Goal: Contribute content: Contribute content

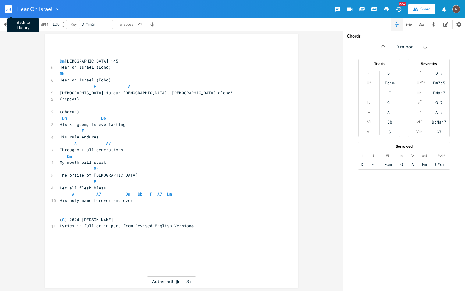
click at [9, 10] on icon "button" at bounding box center [9, 10] width 1 height 2
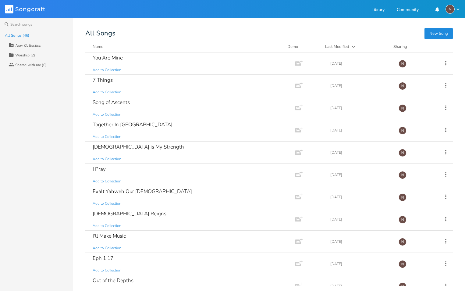
click at [378, 35] on div "All Songs" at bounding box center [268, 33] width 367 height 6
click at [108, 60] on div "You Are Mine" at bounding box center [108, 57] width 30 height 5
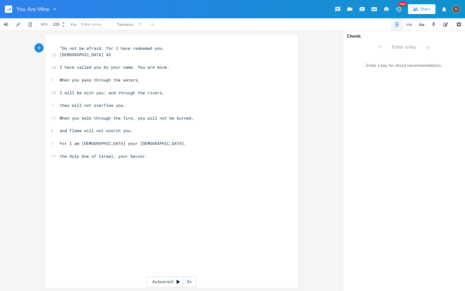
click at [103, 49] on span "“Do not be afraid, for I have redeemed you. [DEMOGRAPHIC_DATA] 43" at bounding box center [150, 51] width 180 height 12
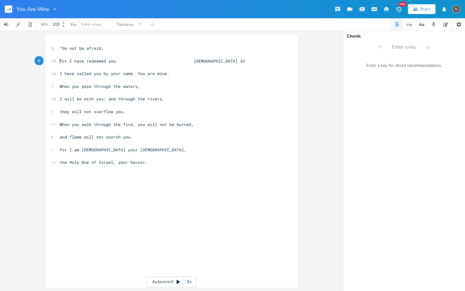
click at [59, 47] on pre "“Do not be afraid," at bounding box center [169, 48] width 220 height 6
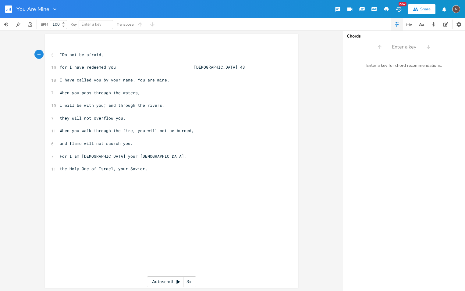
click at [60, 65] on span "for I have redeemed you. [DEMOGRAPHIC_DATA] 43" at bounding box center [152, 66] width 185 height 5
click at [134, 78] on span "I have called you by your name. You are mine." at bounding box center [115, 79] width 110 height 5
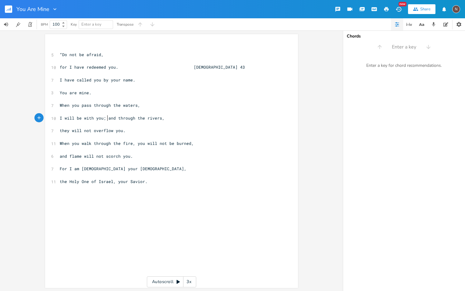
click at [105, 118] on span "I will be with you; and through the rivers," at bounding box center [112, 117] width 105 height 5
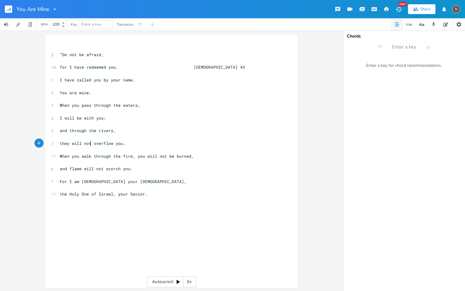
click at [88, 142] on span "they will not overflow you." at bounding box center [93, 142] width 66 height 5
type textarea "on't"
click at [133, 157] on span "When you walk through the fire, you will not be burned," at bounding box center [127, 155] width 134 height 5
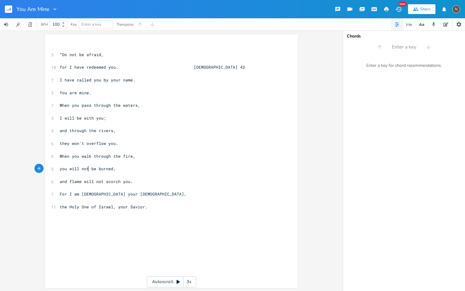
click at [86, 169] on span "you will not be burned," at bounding box center [88, 168] width 56 height 5
type textarea "on't"
click at [67, 181] on span "and flame will not scorch you." at bounding box center [96, 181] width 73 height 5
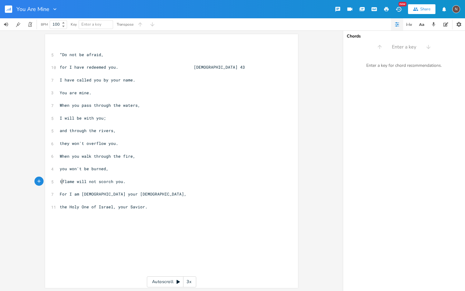
type textarea "the"
type textarea "The."
click at [61, 168] on span "you won't be burned," at bounding box center [84, 168] width 49 height 5
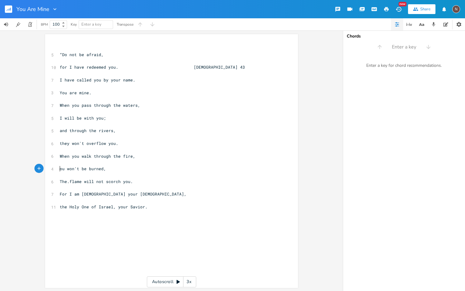
type textarea "Y"
click at [69, 182] on span "The.flame will not scorch you." at bounding box center [96, 181] width 73 height 5
type textarea "F"
click at [94, 195] on span "For I am [DEMOGRAPHIC_DATA] your [DEMOGRAPHIC_DATA]," at bounding box center [123, 193] width 127 height 5
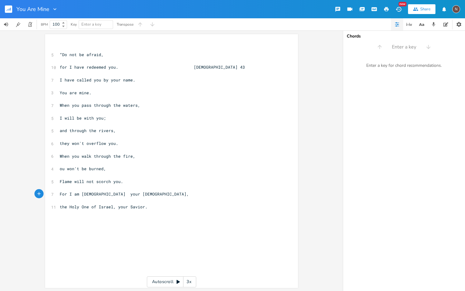
type textarea "-"
click at [60, 206] on span "the Holy One of Israel, your Savior." at bounding box center [104, 206] width 88 height 5
type textarea "T"
click at [115, 207] on span "The Holy One of Israel, your Savior." at bounding box center [104, 206] width 88 height 5
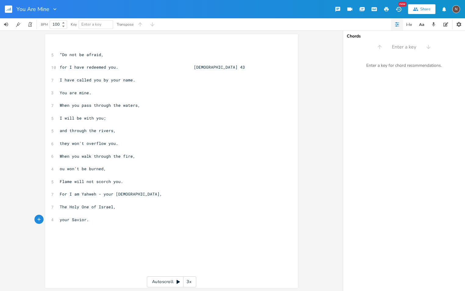
click at [61, 218] on span "your Savior." at bounding box center [74, 219] width 29 height 5
type textarea "Y"
click at [61, 47] on pre "​" at bounding box center [169, 48] width 220 height 6
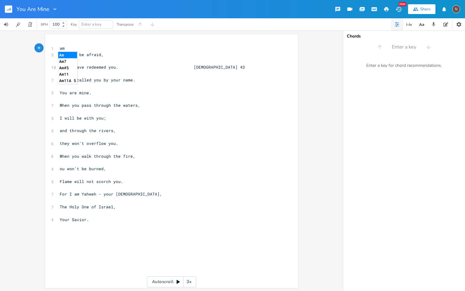
type textarea "am"
click at [65, 54] on li "Am" at bounding box center [67, 55] width 19 height 6
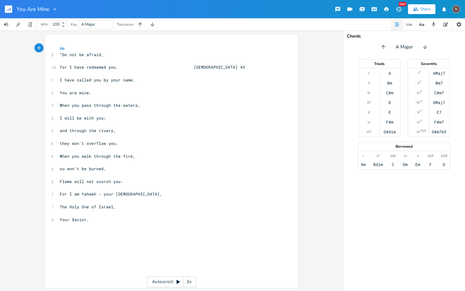
click at [60, 67] on span "for I have redeemed you. [DEMOGRAPHIC_DATA] 43" at bounding box center [152, 66] width 185 height 5
type textarea "F"
click at [60, 60] on pre "​" at bounding box center [169, 61] width 220 height 6
click at [364, 165] on div "Am" at bounding box center [363, 164] width 5 height 5
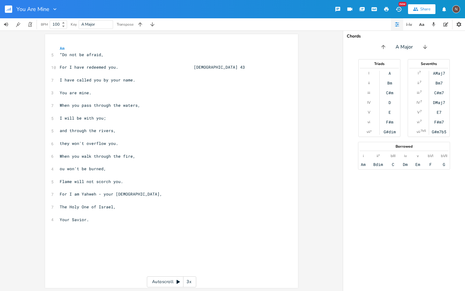
click at [364, 165] on div "Am" at bounding box center [363, 164] width 5 height 5
click at [62, 49] on span "Am" at bounding box center [62, 48] width 5 height 6
click at [60, 49] on span "Am" at bounding box center [62, 48] width 5 height 6
click at [364, 164] on div "Am" at bounding box center [363, 164] width 5 height 5
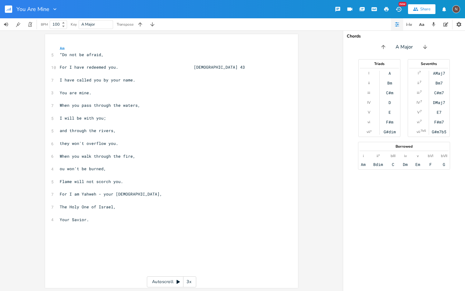
click at [364, 164] on div "Am" at bounding box center [363, 164] width 5 height 5
click at [59, 47] on pre "Am" at bounding box center [169, 48] width 220 height 6
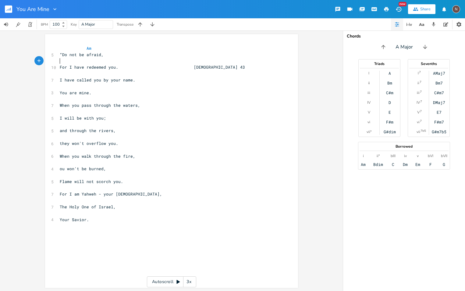
click at [99, 62] on pre "​" at bounding box center [169, 61] width 220 height 6
type textarea "d7"
click at [105, 67] on li "D7" at bounding box center [108, 67] width 21 height 6
click at [121, 75] on pre "​" at bounding box center [169, 73] width 220 height 6
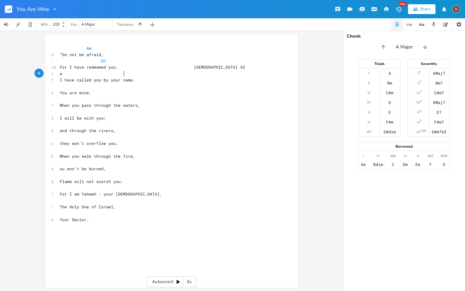
scroll to position [0, 32]
type textarea "am"
click at [123, 80] on li "Am" at bounding box center [129, 80] width 19 height 6
click at [82, 88] on pre "​" at bounding box center [169, 86] width 220 height 6
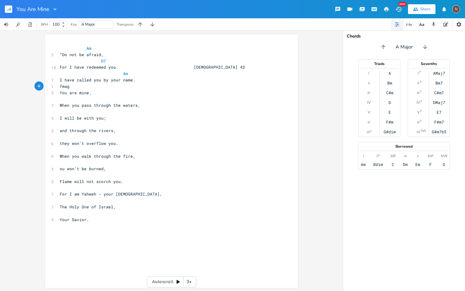
type textarea "fmag7"
click at [72, 87] on span "fmag7" at bounding box center [66, 85] width 12 height 5
click at [98, 87] on pre "fmag7" at bounding box center [169, 86] width 220 height 6
click at [72, 85] on span "fmag7" at bounding box center [66, 85] width 12 height 5
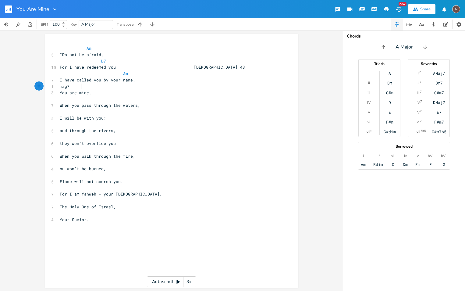
type textarea "F"
click at [122, 95] on pre "You are mine." at bounding box center [169, 93] width 220 height 6
click at [98, 87] on pre "Fmag7" at bounding box center [169, 86] width 220 height 6
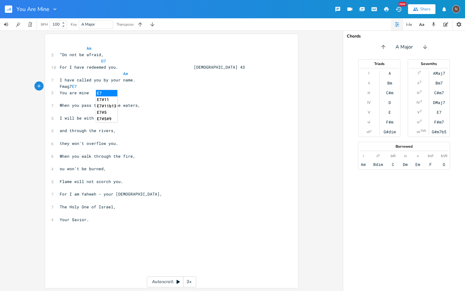
type textarea "E7"
click at [101, 92] on li "E7" at bounding box center [106, 93] width 21 height 6
click at [440, 121] on div "F#m7" at bounding box center [439, 121] width 10 height 5
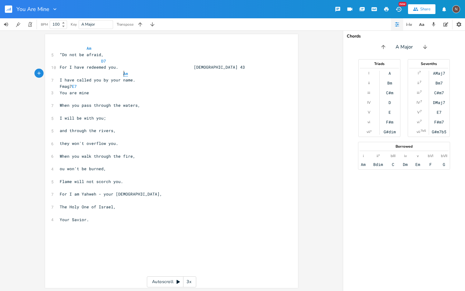
scroll to position [0, 0]
click at [123, 74] on span "Am" at bounding box center [125, 74] width 5 height 6
click at [362, 165] on div "Am" at bounding box center [363, 164] width 5 height 5
click at [363, 165] on div "Am" at bounding box center [363, 164] width 5 height 5
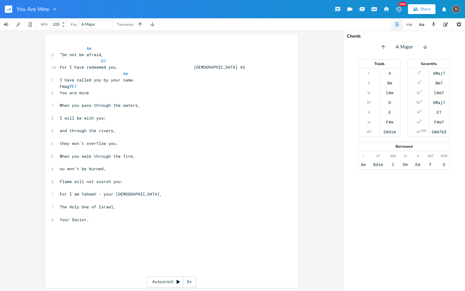
click at [363, 165] on div "Am" at bounding box center [363, 164] width 5 height 5
click at [389, 101] on div "D" at bounding box center [389, 102] width 2 height 5
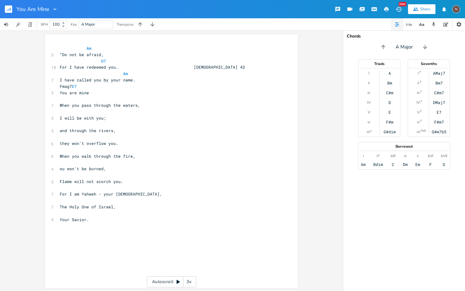
click at [389, 101] on div "D" at bounding box center [389, 102] width 2 height 5
click at [362, 163] on div "Am" at bounding box center [363, 164] width 5 height 5
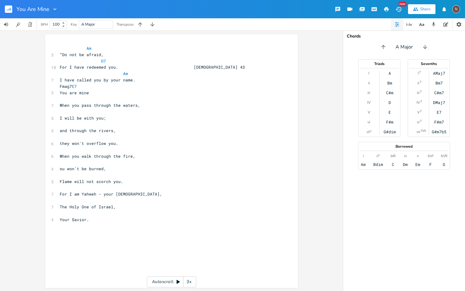
click at [362, 163] on div "Am" at bounding box center [363, 164] width 5 height 5
click at [439, 121] on div "F#m7" at bounding box center [439, 121] width 10 height 5
click at [86, 101] on pre at bounding box center [169, 99] width 220 height 6
type textarea "Am"
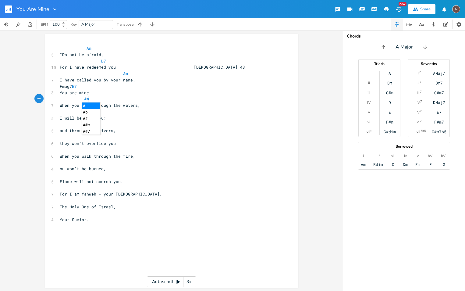
scroll to position [0, 16]
click at [126, 100] on pre "Am" at bounding box center [169, 99] width 220 height 6
type textarea "d7"
click at [137, 106] on li "D7" at bounding box center [144, 105] width 21 height 6
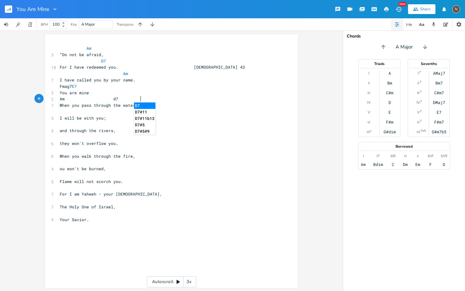
click at [137, 106] on span "When you pass through the waters," at bounding box center [100, 104] width 80 height 5
click at [60, 114] on pre "​" at bounding box center [169, 111] width 220 height 6
type textarea "am"
click at [64, 118] on li "Am" at bounding box center [67, 118] width 19 height 6
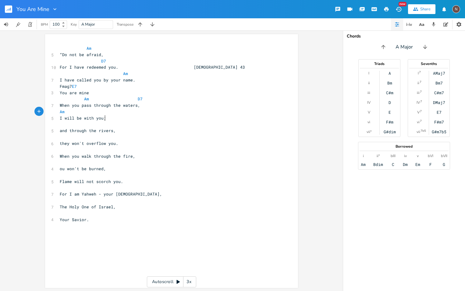
click at [102, 118] on span "I will be with you;" at bounding box center [83, 117] width 46 height 5
click at [103, 111] on pre "Am" at bounding box center [169, 111] width 220 height 6
type textarea "d7"
click at [106, 119] on li "D7" at bounding box center [108, 118] width 21 height 6
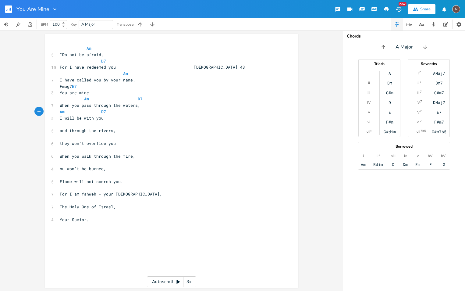
click at [60, 132] on span "and through the rivers," at bounding box center [88, 130] width 56 height 5
type textarea "A"
click at [60, 124] on pre "​" at bounding box center [169, 124] width 220 height 6
type textarea "Am"
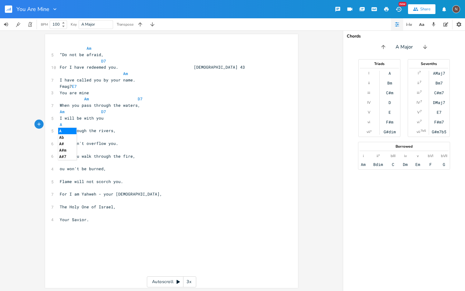
scroll to position [0, 6]
click at [112, 126] on pre "Am" at bounding box center [169, 124] width 220 height 6
click at [63, 129] on li "Am" at bounding box center [67, 131] width 19 height 6
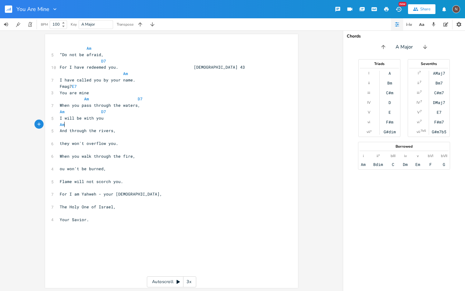
scroll to position [0, 0]
click at [109, 124] on pre "Am" at bounding box center [169, 124] width 220 height 6
type textarea "d7"
click at [112, 129] on li "D7" at bounding box center [120, 131] width 21 height 6
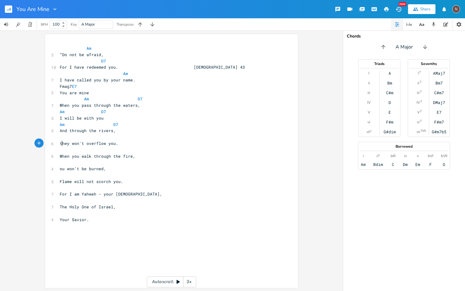
click at [60, 144] on span "they won't overflow you." at bounding box center [89, 142] width 59 height 5
type textarea "T"
click at [60, 167] on span "ou won't be burned," at bounding box center [83, 168] width 46 height 5
type textarea "Y"
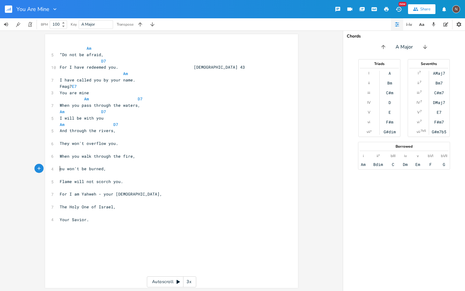
scroll to position [0, 2]
click at [110, 61] on pre "D7" at bounding box center [169, 61] width 220 height 6
type textarea "fmaj"
click at [119, 68] on li "FMaj7" at bounding box center [122, 67] width 18 height 6
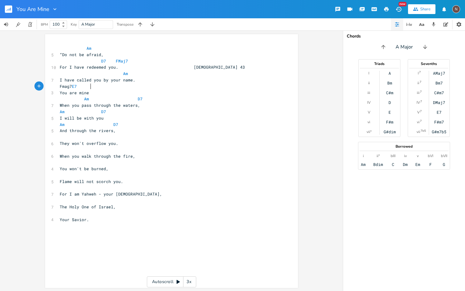
click at [77, 88] on span "Fmag7 E7" at bounding box center [68, 85] width 17 height 5
type textarea "j"
click at [146, 88] on pre "Fmaj7 E7" at bounding box center [169, 86] width 220 height 6
click at [84, 87] on span "Fmaj7" at bounding box center [88, 86] width 12 height 6
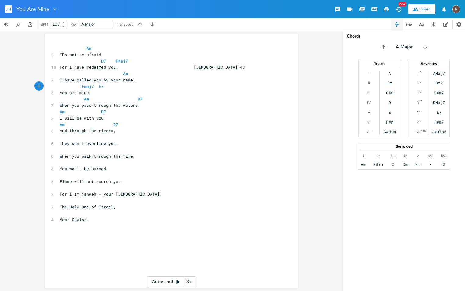
click at [194, 100] on pre "Am D7" at bounding box center [169, 99] width 220 height 6
click at [123, 73] on span "Am" at bounding box center [125, 74] width 5 height 6
click at [86, 78] on button "Play" at bounding box center [85, 77] width 8 height 5
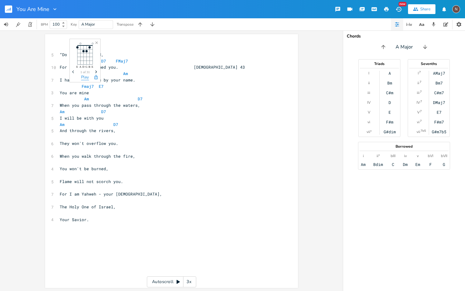
click at [85, 77] on button "Play" at bounding box center [85, 77] width 8 height 5
click at [99, 79] on button "Play" at bounding box center [98, 77] width 8 height 5
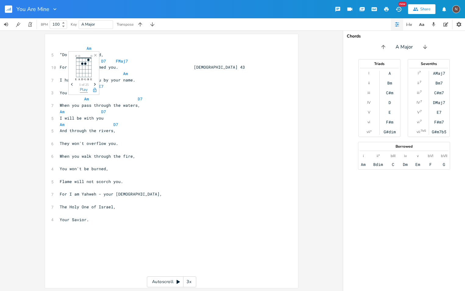
click at [87, 90] on button "Play" at bounding box center [84, 89] width 8 height 5
click at [137, 92] on button "Play" at bounding box center [136, 89] width 8 height 5
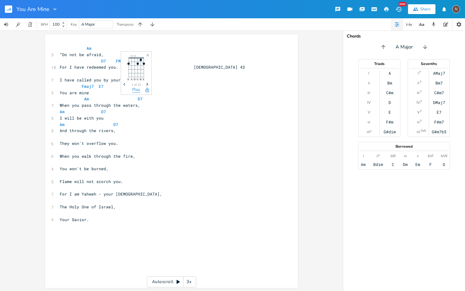
click at [137, 92] on button "Play" at bounding box center [136, 89] width 8 height 5
click at [61, 102] on button "Play" at bounding box center [60, 102] width 8 height 5
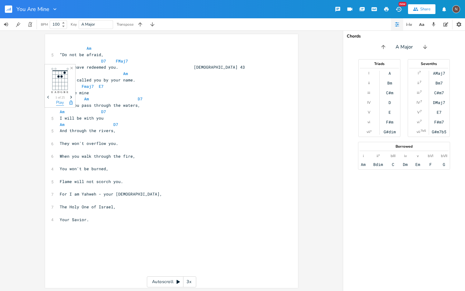
click at [61, 102] on button "Play" at bounding box center [60, 102] width 8 height 5
click at [101, 104] on button "Play" at bounding box center [101, 102] width 8 height 5
click at [101, 110] on span "D7" at bounding box center [103, 112] width 5 height 6
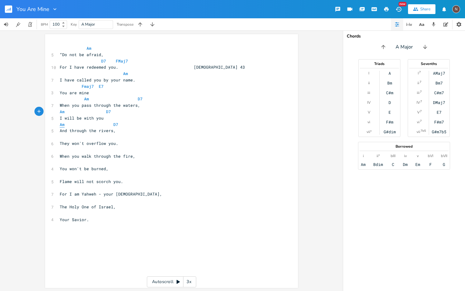
click at [61, 125] on span "Am" at bounding box center [62, 125] width 5 height 6
type textarea "Am"
click at [61, 125] on span "Am" at bounding box center [62, 125] width 5 height 6
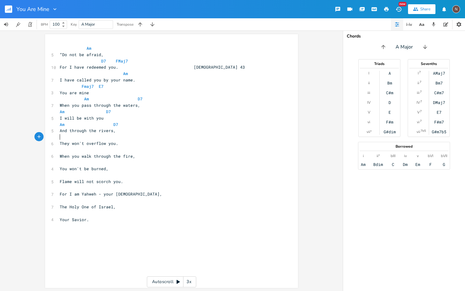
click at [60, 138] on pre "​" at bounding box center [169, 137] width 220 height 6
click at [108, 139] on pre "​" at bounding box center [169, 137] width 220 height 6
type textarea "fmaj"
click at [115, 141] on li "FMaj7" at bounding box center [117, 143] width 18 height 6
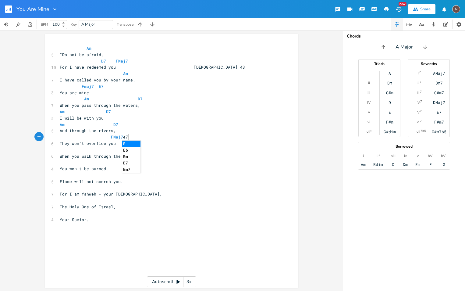
scroll to position [0, 5]
type textarea "e7"
click at [126, 143] on li "E7" at bounding box center [132, 143] width 21 height 6
click at [83, 151] on pre "​" at bounding box center [169, 150] width 220 height 6
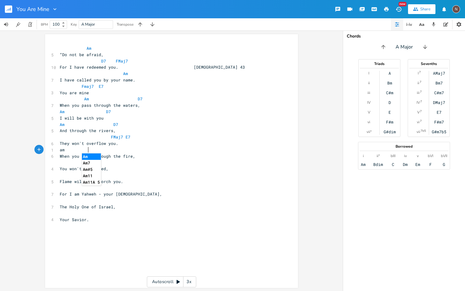
type textarea "am"
click at [89, 156] on li "Am" at bounding box center [91, 156] width 19 height 6
click at [133, 152] on pre "Am" at bounding box center [169, 150] width 220 height 6
type textarea "d7"
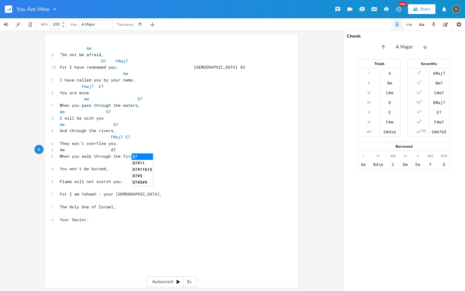
click at [140, 155] on li "D7" at bounding box center [142, 156] width 21 height 6
click at [114, 138] on span "FMaj7" at bounding box center [117, 137] width 12 height 6
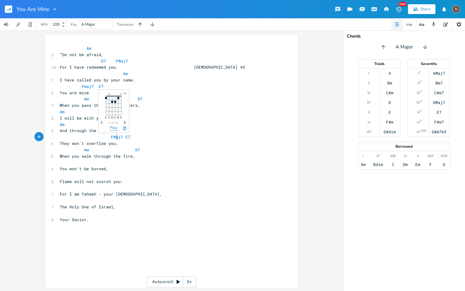
click at [115, 129] on button "Play" at bounding box center [114, 128] width 8 height 5
click at [115, 128] on button "Play" at bounding box center [114, 128] width 8 height 5
click at [112, 128] on button "Play" at bounding box center [114, 128] width 8 height 5
click at [126, 128] on button "Play" at bounding box center [124, 128] width 8 height 5
click at [86, 140] on button "Play" at bounding box center [84, 140] width 8 height 5
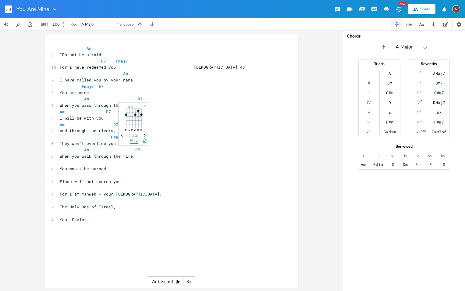
click at [135, 140] on button "Play" at bounding box center [134, 140] width 8 height 5
click at [63, 163] on pre "​" at bounding box center [169, 162] width 220 height 6
type textarea "am"
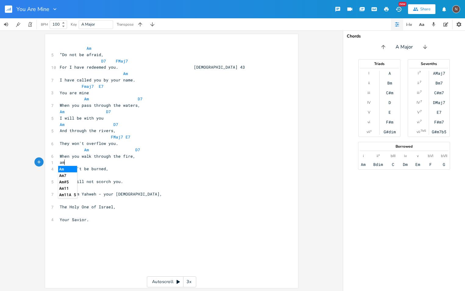
click at [63, 168] on li "Am" at bounding box center [67, 169] width 19 height 6
click at [61, 154] on button "Play" at bounding box center [60, 153] width 8 height 5
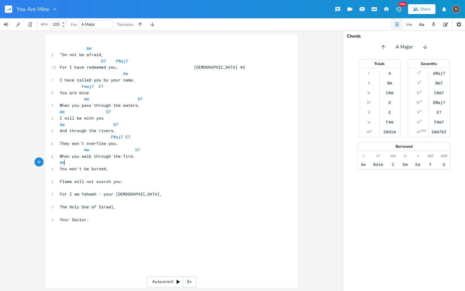
scroll to position [0, 0]
click at [107, 165] on pre "Am" at bounding box center [169, 162] width 220 height 6
type textarea "d7"
click at [111, 168] on li "D7" at bounding box center [116, 169] width 21 height 6
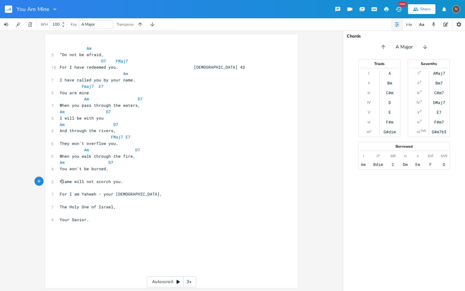
click at [61, 182] on span "Flame will not scorch you." at bounding box center [91, 181] width 63 height 5
click at [69, 181] on span "Flame will not scorch you." at bounding box center [91, 181] width 63 height 5
type textarea "s"
click at [63, 177] on pre "​" at bounding box center [169, 175] width 220 height 6
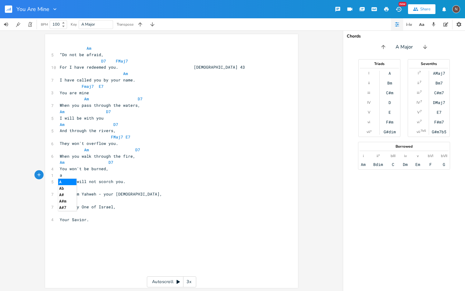
scroll to position [0, 5]
type textarea "am"
click at [66, 182] on li "Am" at bounding box center [67, 182] width 19 height 6
type textarea "d7"
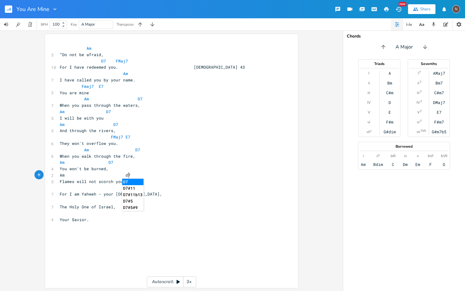
click at [128, 179] on li "D7" at bounding box center [132, 182] width 21 height 6
click at [82, 190] on pre at bounding box center [169, 188] width 220 height 6
type textarea "Fmaj"
click at [88, 192] on li "FMaj7" at bounding box center [91, 194] width 18 height 6
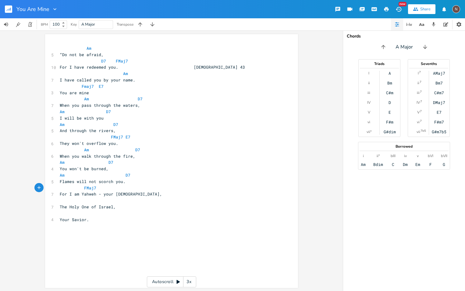
click at [115, 189] on pre "FMaj7" at bounding box center [169, 188] width 220 height 6
type textarea "e7"
click at [117, 195] on li "E7" at bounding box center [125, 194] width 21 height 6
click at [62, 202] on pre "​" at bounding box center [169, 200] width 220 height 6
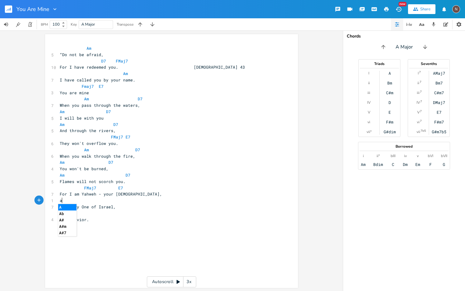
scroll to position [0, 5]
type textarea "am"
click at [63, 207] on li "Am" at bounding box center [67, 207] width 19 height 6
click at [108, 201] on pre "Am" at bounding box center [169, 200] width 220 height 6
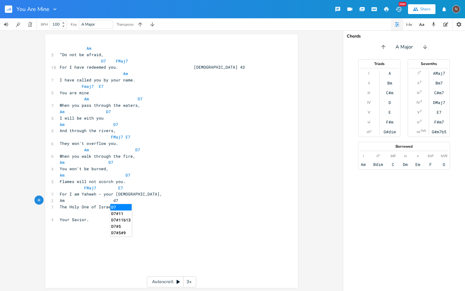
type textarea "d7"
click at [117, 207] on li "D7" at bounding box center [120, 207] width 21 height 6
type textarea "fmaj"
click at [124, 205] on li "FMaj7" at bounding box center [127, 207] width 18 height 6
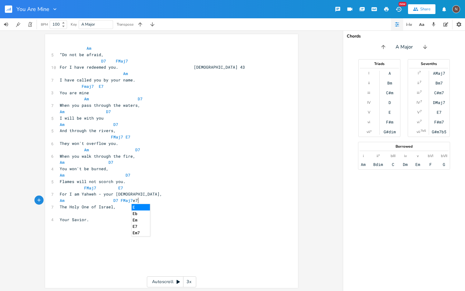
scroll to position [0, 5]
type textarea "e7"
click at [138, 206] on li "E7" at bounding box center [142, 207] width 21 height 6
click at [73, 215] on pre "​" at bounding box center [169, 213] width 220 height 6
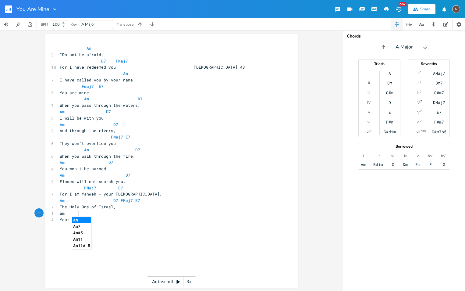
type textarea "am"
click at [77, 220] on li "Am" at bounding box center [81, 220] width 19 height 6
click at [71, 213] on span "Am" at bounding box center [70, 212] width 20 height 5
click at [266, 144] on pre "They won't overflow you." at bounding box center [169, 143] width 220 height 6
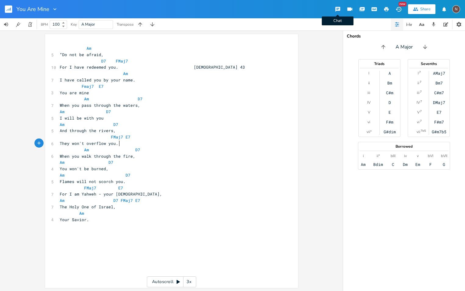
click at [337, 9] on icon "button" at bounding box center [337, 9] width 5 height 5
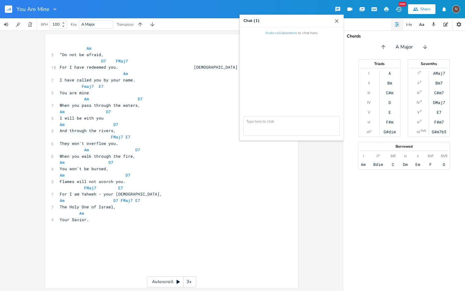
click at [319, 5] on div "You Are Mine Chat ( 1 ) Invite collaborators to chat here. New Share N" at bounding box center [232, 9] width 465 height 18
click at [319, 146] on div "x Am 5 “Do not be afraid, D7 FMaj7 10 For I have redeemed you. [PERSON_NAME] 43…" at bounding box center [171, 160] width 343 height 260
click at [335, 20] on icon "button" at bounding box center [337, 21] width 4 height 4
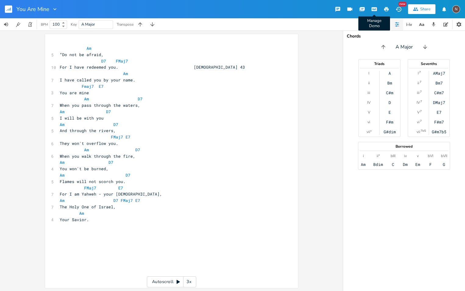
click at [373, 8] on icon "button" at bounding box center [374, 9] width 5 height 3
click at [362, 9] on icon "button" at bounding box center [362, 8] width 5 height 3
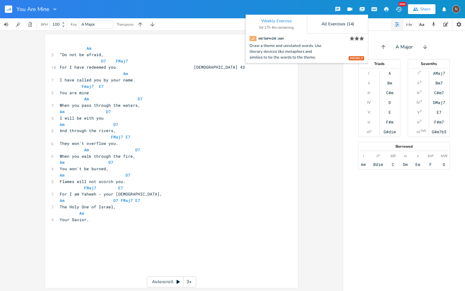
click at [322, 83] on div "x Am 5 “Do not be afraid, D7 FMaj7 10 For I have redeemed you. [PERSON_NAME] 43…" at bounding box center [171, 160] width 343 height 260
click at [364, 9] on icon "button" at bounding box center [362, 8] width 5 height 3
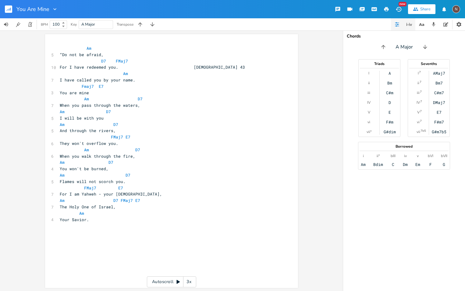
click at [410, 24] on icon "button" at bounding box center [411, 25] width 2 height 2
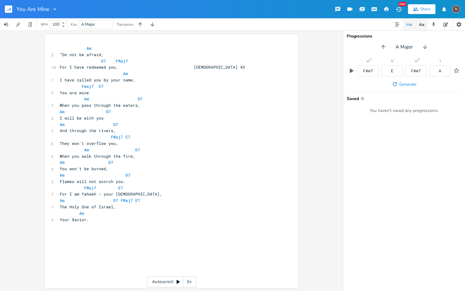
click at [422, 23] on icon "button" at bounding box center [422, 25] width 8 height 8
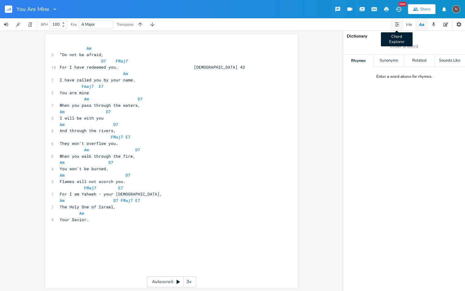
click at [397, 25] on icon "button" at bounding box center [397, 24] width 5 height 5
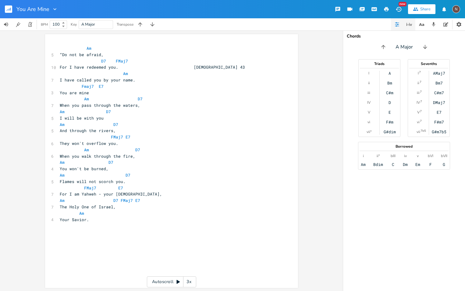
click at [408, 24] on icon "button" at bounding box center [409, 24] width 7 height 7
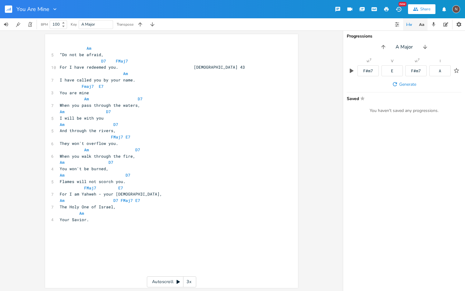
click at [421, 24] on icon "button" at bounding box center [422, 25] width 8 height 8
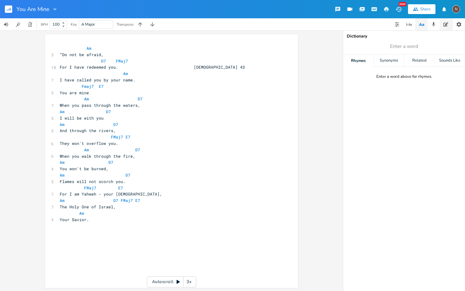
click at [445, 25] on icon "button" at bounding box center [445, 24] width 5 height 4
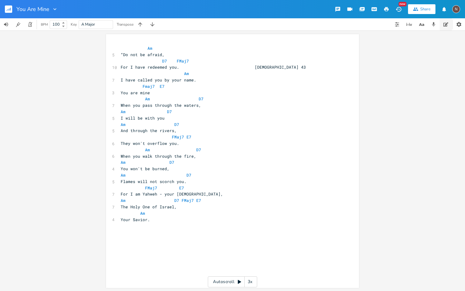
click at [445, 25] on icon "button" at bounding box center [445, 24] width 5 height 4
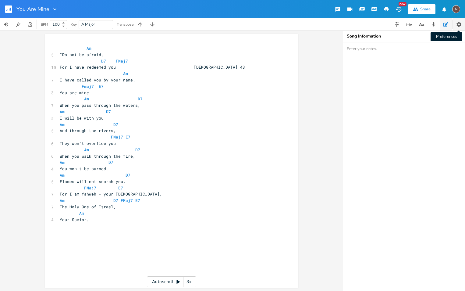
click at [458, 24] on icon "button" at bounding box center [459, 24] width 6 height 6
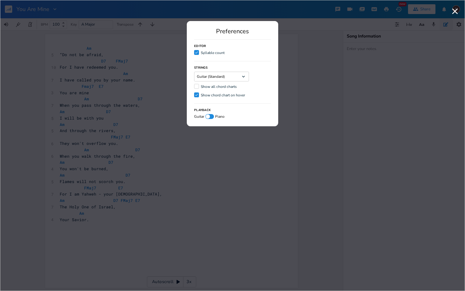
click at [199, 85] on div at bounding box center [196, 86] width 5 height 5
click at [194, 85] on input "Show all chord charts" at bounding box center [194, 86] width 0 height 4
click at [197, 53] on icon at bounding box center [196, 52] width 3 height 2
click at [194, 53] on input "Check Syllable count" at bounding box center [194, 53] width 0 height 4
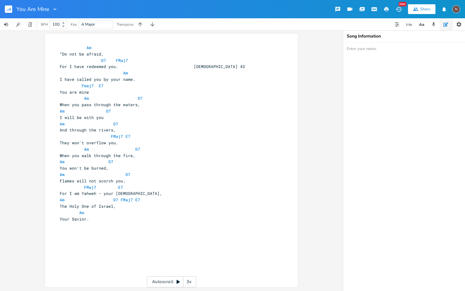
scroll to position [0, 0]
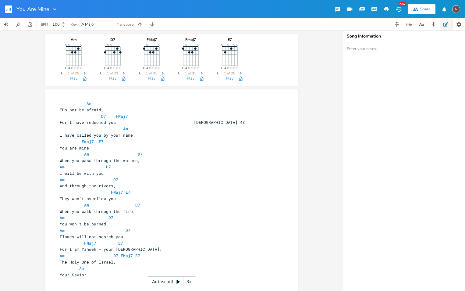
click at [388, 9] on icon "button" at bounding box center [386, 9] width 5 height 4
click at [196, 105] on pre "Am" at bounding box center [169, 103] width 220 height 6
drag, startPoint x: 211, startPoint y: 123, endPoint x: 188, endPoint y: 124, distance: 23.5
click at [188, 124] on pre "For I have redeemed you. [DEMOGRAPHIC_DATA] 43" at bounding box center [169, 122] width 220 height 6
type textarea "​"
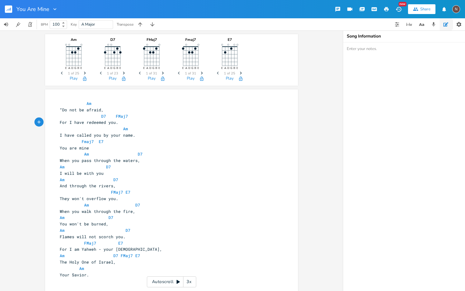
click at [216, 105] on pre "Am" at bounding box center [169, 103] width 220 height 6
type textarea "​"
paste textarea
click at [217, 102] on span "Am Isaiah 43" at bounding box center [139, 103] width 158 height 5
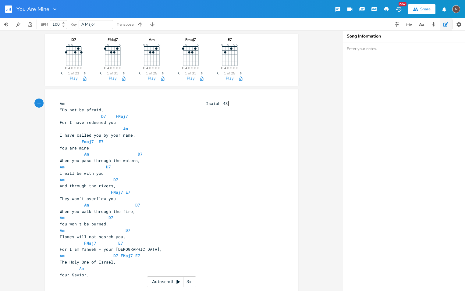
scroll to position [0, 5]
click at [387, 7] on icon "button" at bounding box center [386, 9] width 5 height 4
click at [112, 193] on span "FMaj7" at bounding box center [117, 192] width 12 height 6
type textarea "m"
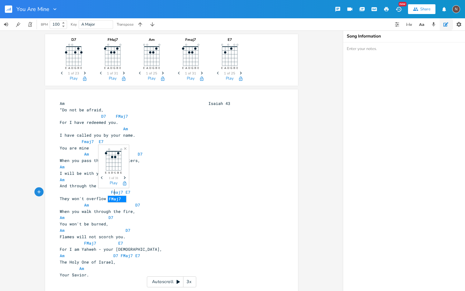
click at [117, 199] on li "FMaj7" at bounding box center [117, 199] width 18 height 6
click at [84, 141] on span "Fmaj7" at bounding box center [88, 142] width 12 height 6
type textarea "M"
click at [159, 153] on pre "Am D7" at bounding box center [169, 154] width 220 height 6
click at [159, 156] on pre "Am D7" at bounding box center [169, 154] width 220 height 6
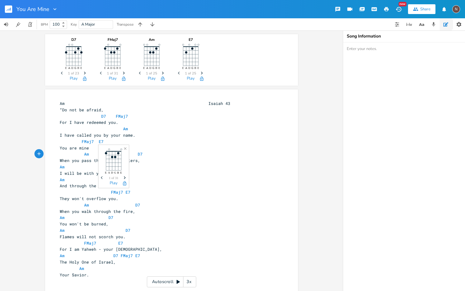
click at [176, 156] on pre "Am D7" at bounding box center [169, 154] width 220 height 6
click at [315, 168] on div "D7 E A D G B E Previous 1 of 23 Next Play FMaj7 E A D G B E Previous 1 of 31 Ne…" at bounding box center [171, 160] width 343 height 260
click at [387, 8] on icon "button" at bounding box center [386, 9] width 5 height 4
click at [60, 108] on span "“Do not be afraid," at bounding box center [82, 109] width 44 height 5
click at [385, 8] on icon "button" at bounding box center [386, 9] width 5 height 4
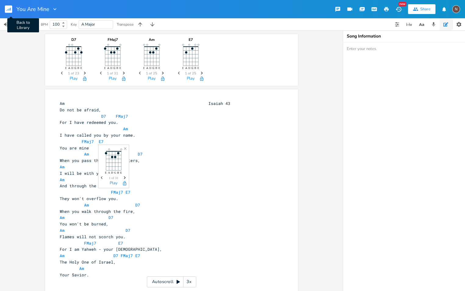
click at [8, 8] on rect "button" at bounding box center [8, 8] width 7 height 7
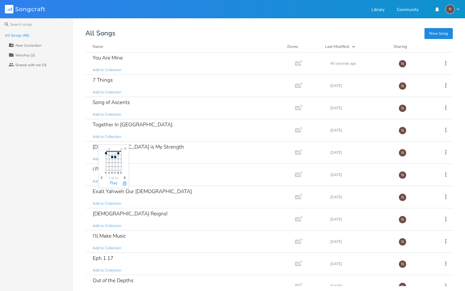
click at [51, 151] on div "All Songs (46) New Collection Collection Worship (2) Collaborators Shared with …" at bounding box center [36, 160] width 73 height 260
click at [125, 148] on icon "button" at bounding box center [125, 148] width 2 height 2
click at [125, 148] on icon "Close" at bounding box center [125, 148] width 4 height 4
click at [126, 148] on icon "Close" at bounding box center [125, 148] width 4 height 4
click at [126, 148] on icon "button" at bounding box center [125, 148] width 2 height 2
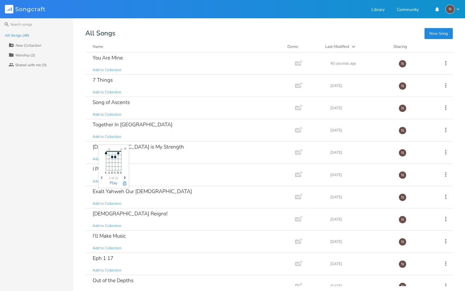
click at [126, 148] on icon "button" at bounding box center [125, 148] width 2 height 2
click at [22, 169] on div "All Songs (46) New Collection Collection Worship (2) Collaborators Shared with …" at bounding box center [36, 160] width 73 height 260
click at [115, 183] on button "Play" at bounding box center [114, 183] width 8 height 5
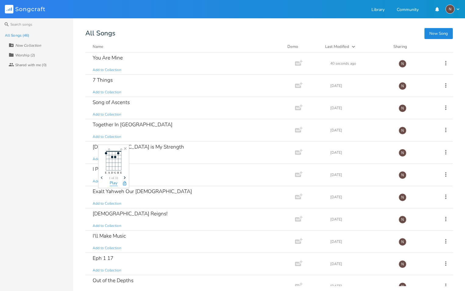
click at [115, 183] on button "Play" at bounding box center [114, 183] width 8 height 5
click at [126, 147] on icon "Close" at bounding box center [125, 148] width 4 height 4
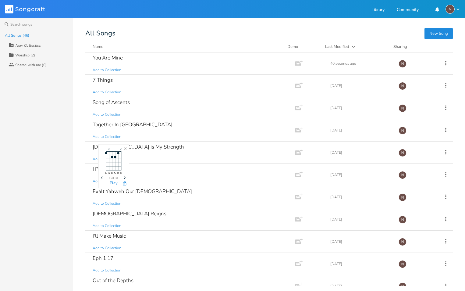
click at [20, 154] on div "All Songs (46) New Collection Collection Worship (2) Collaborators Shared with …" at bounding box center [36, 160] width 73 height 260
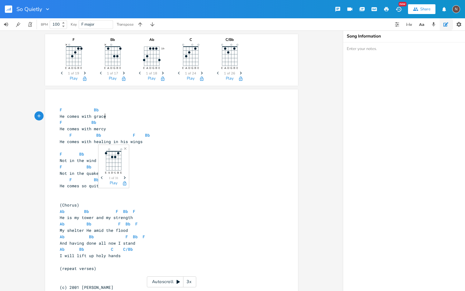
click at [193, 114] on pre "He comes with grace" at bounding box center [169, 116] width 220 height 6
type textarea "Mal 4"
type textarea ":4/1 kings 19/"
click at [160, 116] on span "He comes with [PERSON_NAME]:4/1 kings 19/" at bounding box center [110, 115] width 100 height 5
type textarea "K"
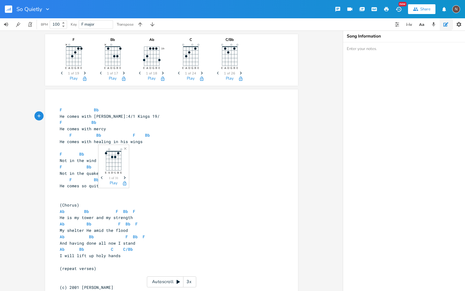
click at [227, 116] on pre "He comes with [PERSON_NAME]:4/1 Kings 19/" at bounding box center [169, 116] width 220 height 6
type textarea "Ps 18"
click at [172, 116] on span "He comes with [PERSON_NAME]:4/1 Kings 19/Ps 18" at bounding box center [116, 115] width 112 height 5
type textarea ":"
click at [174, 118] on span "He comes with [PERSON_NAME]:4/1 Kings: 19/Ps 18" at bounding box center [117, 115] width 115 height 5
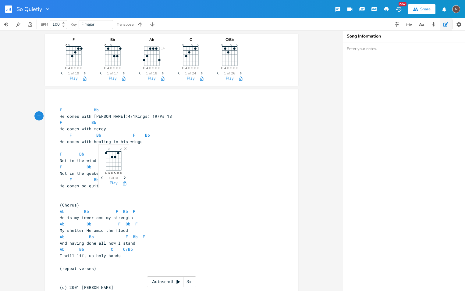
click at [172, 115] on span "He comes with [PERSON_NAME]:4/1Kings: 19/Ps 18" at bounding box center [116, 115] width 112 height 5
click at [169, 116] on span "He comes with [PERSON_NAME]:4/1Kings:19/Ps 18" at bounding box center [115, 115] width 110 height 5
click at [172, 117] on span "He comes with [PERSON_NAME]:4/ 1Kings:19/Ps 18" at bounding box center [116, 115] width 112 height 5
click at [169, 117] on span "He comes with [PERSON_NAME]:4/ 1Kings:1/Ps 18" at bounding box center [115, 115] width 110 height 5
type textarea "19 /"
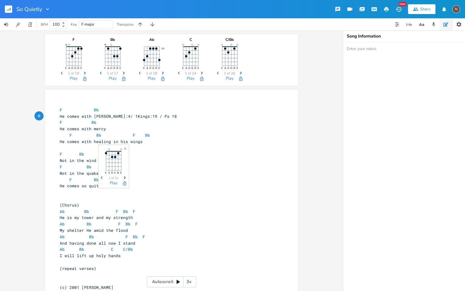
click at [177, 117] on span "He comes with [PERSON_NAME]:4/ 1Kings:19 / Ps 18" at bounding box center [118, 115] width 117 height 5
click at [179, 117] on span "He comes with [PERSON_NAME]:4 / 1Kings:19 / Ps 18" at bounding box center [119, 115] width 119 height 5
type textarea ":"
click at [179, 116] on span "He comes with [PERSON_NAME]:4 / 1Kings:19 / Ps 18" at bounding box center [119, 115] width 119 height 5
type textarea ":"
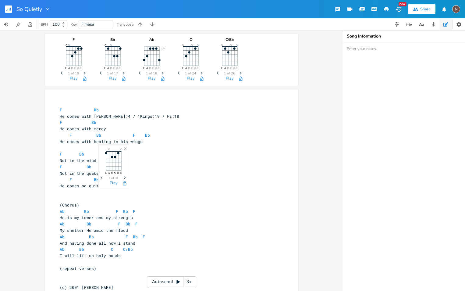
drag, startPoint x: 117, startPoint y: 148, endPoint x: 190, endPoint y: 122, distance: 77.7
click at [190, 122] on body "So Quietly New Share N BPM 100 Key F major Transpose F E A D G B E × Previous 1…" at bounding box center [232, 145] width 465 height 291
drag, startPoint x: 190, startPoint y: 122, endPoint x: 161, endPoint y: 165, distance: 51.6
click at [161, 214] on pre "He is my tower and my strength" at bounding box center [169, 217] width 220 height 6
click at [125, 149] on icon "Close" at bounding box center [125, 148] width 4 height 4
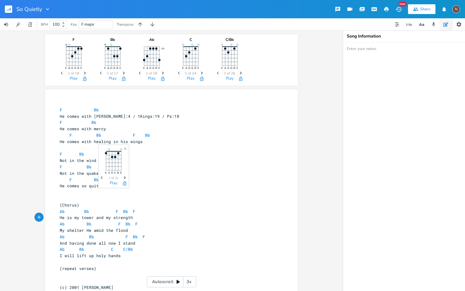
click at [125, 149] on icon "Close" at bounding box center [125, 148] width 4 height 4
click at [126, 148] on icon "Close" at bounding box center [125, 148] width 4 height 4
click at [409, 26] on icon "button" at bounding box center [409, 24] width 1 height 3
click at [398, 25] on icon "button" at bounding box center [397, 24] width 5 height 5
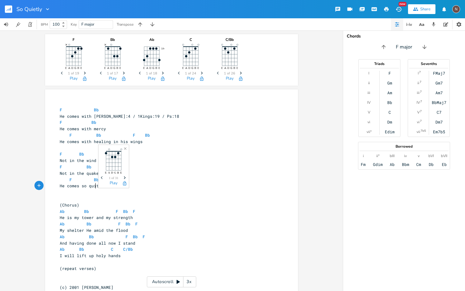
click at [93, 183] on span "He comes so quitely to me" at bounding box center [90, 185] width 61 height 5
type textarea "e"
click at [100, 183] on span "He comes so quietely to me" at bounding box center [91, 185] width 63 height 5
click at [165, 221] on pre "Ab Bb F Bb F" at bounding box center [169, 224] width 220 height 6
click at [386, 10] on icon "button" at bounding box center [386, 8] width 5 height 5
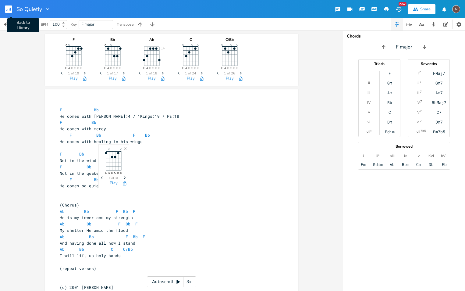
click at [9, 8] on rect "button" at bounding box center [8, 8] width 7 height 7
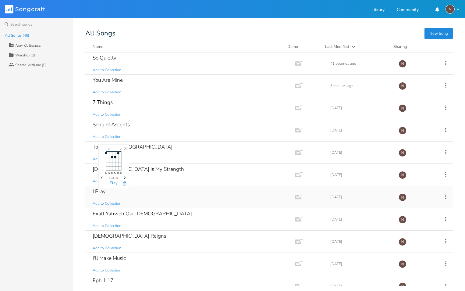
click at [129, 186] on div "I Pray Add to Collection" at bounding box center [189, 197] width 193 height 22
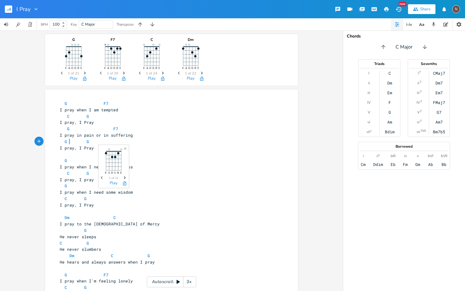
click at [66, 142] on span "G G" at bounding box center [74, 141] width 29 height 5
type textarea "C"
click at [169, 150] on pre "I pray, I Pray" at bounding box center [169, 148] width 220 height 6
click at [386, 8] on icon "button" at bounding box center [386, 9] width 5 height 4
click at [7, 8] on rect "button" at bounding box center [8, 8] width 7 height 7
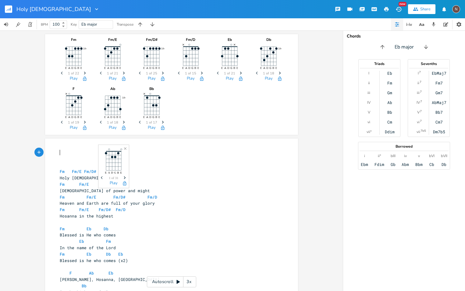
click at [385, 8] on icon "button" at bounding box center [386, 9] width 5 height 4
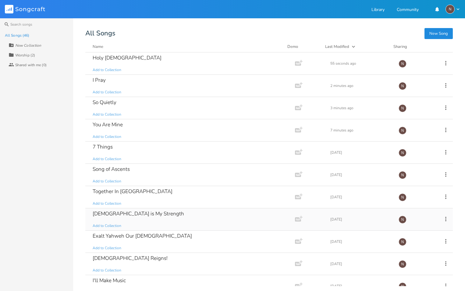
click at [131, 219] on div "God is My Strength Add to Collection" at bounding box center [189, 219] width 193 height 22
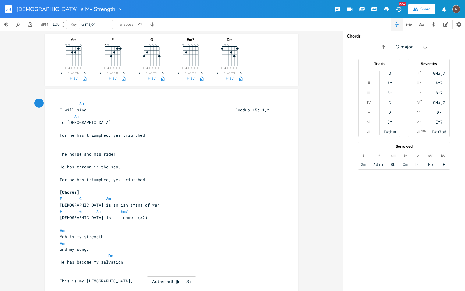
click at [73, 78] on button "Play" at bounding box center [74, 78] width 8 height 5
click at [149, 76] on button "Play" at bounding box center [152, 78] width 8 height 5
drag, startPoint x: 77, startPoint y: 116, endPoint x: 72, endPoint y: 116, distance: 4.9
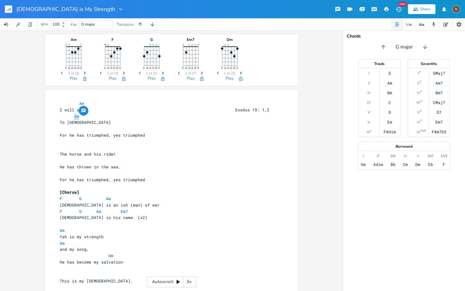
click at [72, 116] on pre "Am" at bounding box center [169, 116] width 220 height 6
type textarea "g7s"
click at [83, 122] on li "G7sus4" at bounding box center [86, 122] width 29 height 6
click at [113, 107] on span "I will sing Exodus 15: 1,2" at bounding box center [165, 109] width 210 height 5
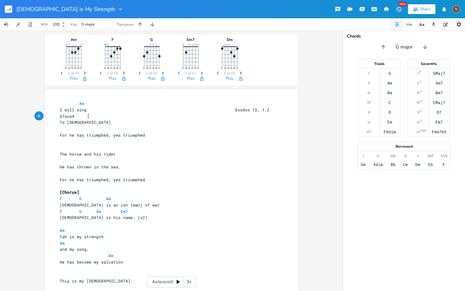
click at [74, 116] on span "G7sus4" at bounding box center [67, 115] width 15 height 5
type textarea "7"
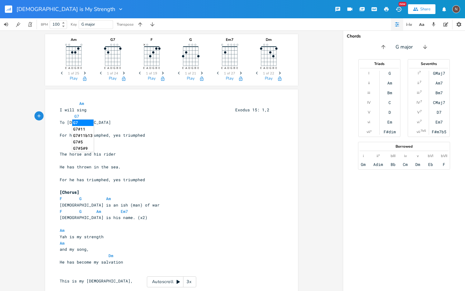
click at [164, 127] on pre "​" at bounding box center [169, 129] width 220 height 6
click at [71, 77] on button "Play" at bounding box center [74, 78] width 8 height 5
click at [110, 79] on button "Play" at bounding box center [113, 78] width 8 height 5
click at [78, 116] on pre "G7" at bounding box center [169, 116] width 220 height 6
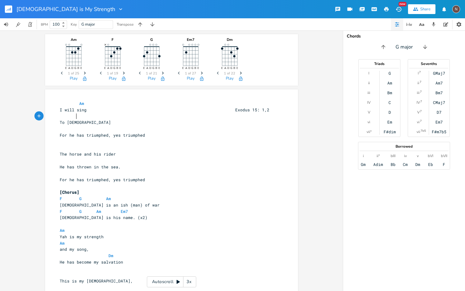
scroll to position [0, 1]
click at [73, 77] on button "Play" at bounding box center [74, 78] width 8 height 5
click at [228, 76] on button "Play" at bounding box center [230, 78] width 8 height 5
click at [190, 79] on button "Play" at bounding box center [191, 78] width 8 height 5
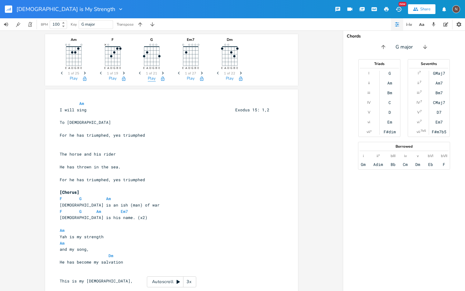
click at [149, 77] on button "Play" at bounding box center [152, 78] width 8 height 5
click at [112, 80] on button "Play" at bounding box center [113, 78] width 8 height 5
click at [71, 77] on button "Play" at bounding box center [74, 78] width 8 height 5
click at [391, 93] on div "Bm" at bounding box center [389, 92] width 5 height 5
click at [439, 73] on div "GMaj7" at bounding box center [439, 73] width 12 height 5
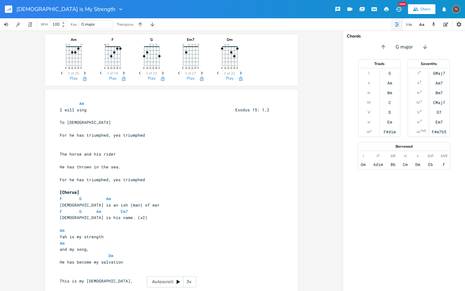
click at [440, 101] on div "CMaj7" at bounding box center [439, 102] width 12 height 5
click at [439, 83] on div "Am7" at bounding box center [438, 82] width 7 height 5
click at [438, 92] on div "Bm7" at bounding box center [438, 92] width 7 height 5
click at [442, 131] on div "F#m7b5" at bounding box center [439, 131] width 15 height 5
click at [363, 165] on div "Gm" at bounding box center [363, 164] width 5 height 5
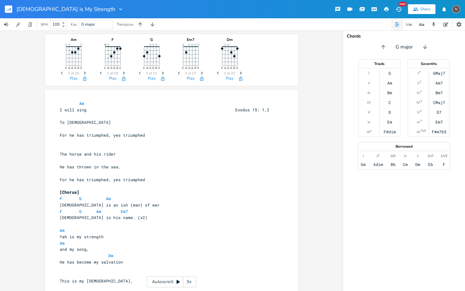
click at [377, 165] on div "Adim" at bounding box center [378, 164] width 10 height 5
click at [392, 164] on div "Bb" at bounding box center [393, 164] width 5 height 5
click at [406, 164] on div "Cm" at bounding box center [405, 164] width 5 height 5
click at [416, 164] on div "Dm" at bounding box center [417, 164] width 5 height 5
click at [430, 167] on div "Eb" at bounding box center [430, 164] width 5 height 5
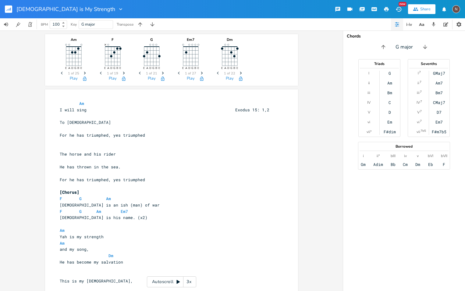
click at [443, 162] on div "F" at bounding box center [444, 164] width 2 height 5
click at [424, 47] on icon "button" at bounding box center [425, 47] width 6 height 6
click at [383, 46] on icon "button" at bounding box center [382, 47] width 4 height 4
click at [383, 46] on icon "button" at bounding box center [383, 47] width 6 height 6
click at [366, 165] on div "G#m" at bounding box center [364, 164] width 7 height 5
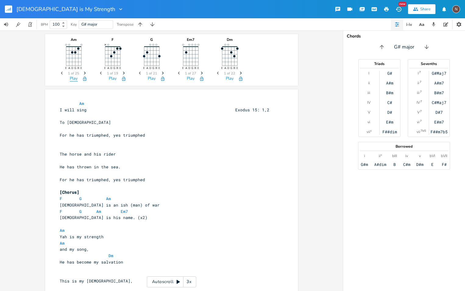
click at [73, 79] on button "Play" at bounding box center [74, 78] width 8 height 5
click at [113, 77] on button "Play" at bounding box center [113, 78] width 8 height 5
click at [428, 49] on icon "button" at bounding box center [427, 47] width 6 height 6
click at [386, 132] on div "F#dim" at bounding box center [390, 131] width 12 height 5
click at [427, 48] on icon "button" at bounding box center [425, 47] width 6 height 6
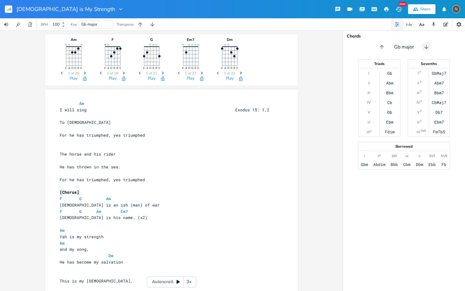
click at [427, 48] on icon "button" at bounding box center [426, 47] width 6 height 6
click at [437, 73] on div "FMaj7" at bounding box center [439, 73] width 12 height 5
click at [435, 102] on div "BbMaj7" at bounding box center [439, 102] width 15 height 5
click at [437, 132] on div "Em7b5" at bounding box center [439, 131] width 12 height 5
click at [366, 164] on div "i Fm ii° Gdim bIII Ab iv Bbm v Cm bVI Db bVII Eb" at bounding box center [404, 159] width 87 height 13
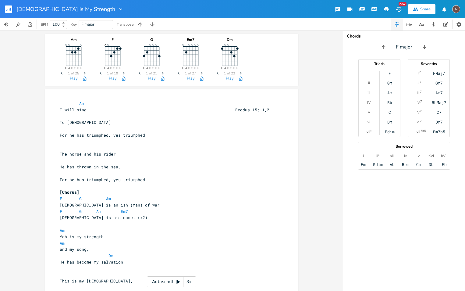
click at [360, 164] on div "Borrowed i Fm ii° Gdim bIII Ab iv Bbm v Cm bVI Db bVII Eb" at bounding box center [404, 156] width 92 height 28
click at [364, 163] on div "Fm" at bounding box center [363, 164] width 5 height 5
click at [424, 45] on icon "button" at bounding box center [424, 47] width 6 height 6
click at [427, 47] on icon "button" at bounding box center [424, 47] width 6 height 6
click at [426, 47] on icon "button" at bounding box center [426, 47] width 4 height 4
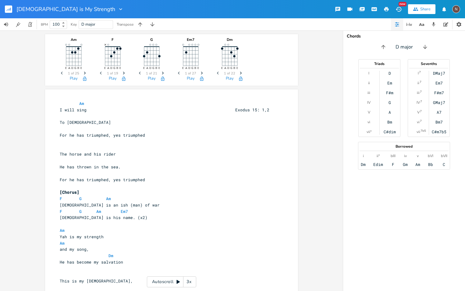
click at [364, 163] on div "Dm" at bounding box center [363, 164] width 5 height 5
click at [112, 78] on button "Play" at bounding box center [113, 78] width 8 height 5
click at [79, 104] on span "Am" at bounding box center [81, 104] width 5 height 6
click at [71, 78] on button "Play" at bounding box center [74, 78] width 8 height 5
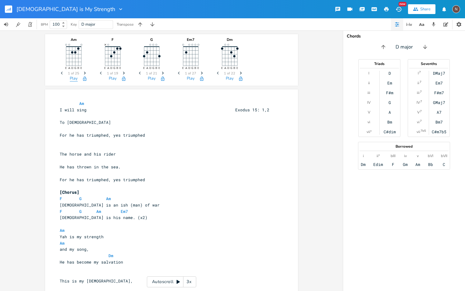
click at [71, 78] on button "Play" at bounding box center [74, 78] width 8 height 5
click at [190, 78] on button "Play" at bounding box center [191, 78] width 8 height 5
click at [231, 80] on button "Play" at bounding box center [230, 78] width 8 height 5
click at [229, 80] on button "Play" at bounding box center [230, 78] width 8 height 5
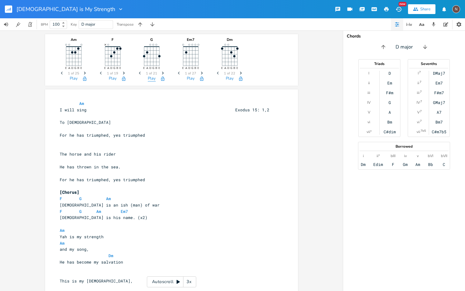
click at [152, 78] on button "Play" at bounding box center [152, 78] width 8 height 5
